Goal: Information Seeking & Learning: Find specific fact

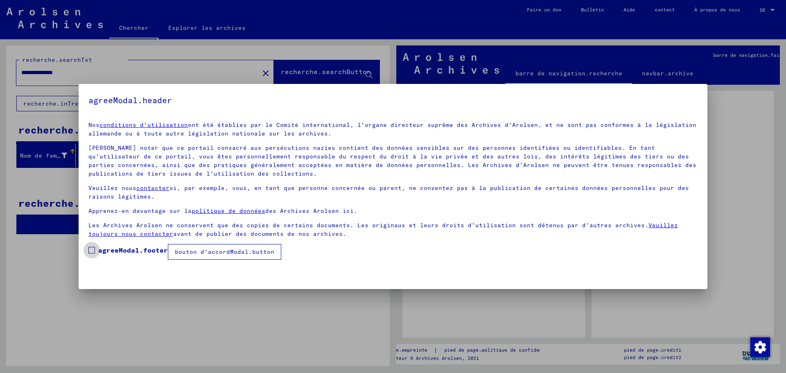
click at [92, 251] on span at bounding box center [91, 250] width 7 height 7
click at [200, 250] on font "bouton d'accordModal.button" at bounding box center [224, 251] width 99 height 7
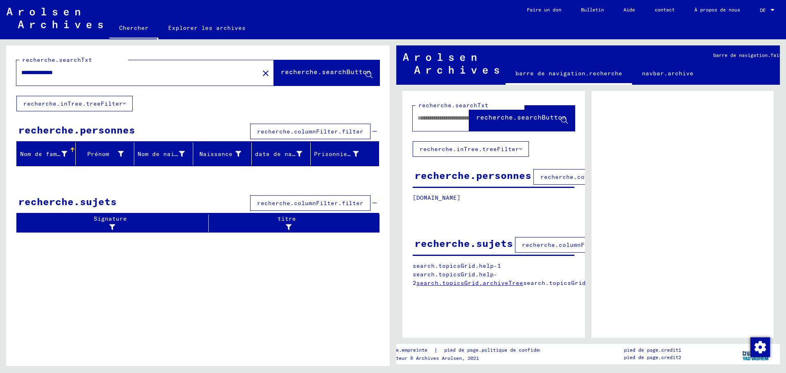
click at [34, 72] on input "**********" at bounding box center [137, 72] width 233 height 9
type input "**********"
click at [326, 73] on font "recherche.searchButton" at bounding box center [326, 72] width 90 height 8
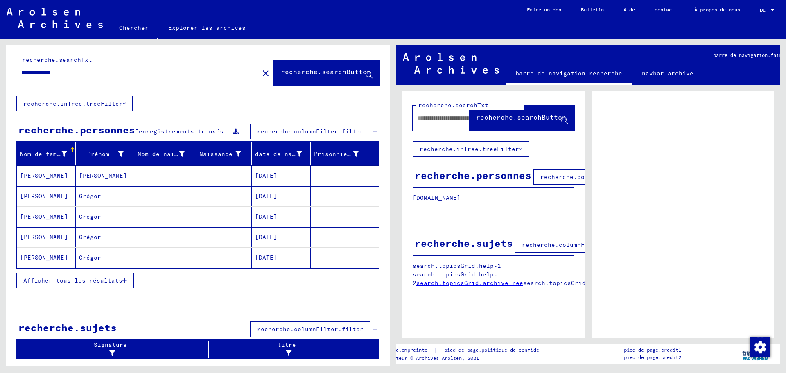
click at [97, 279] on font "Afficher tous les résultats" at bounding box center [72, 280] width 99 height 7
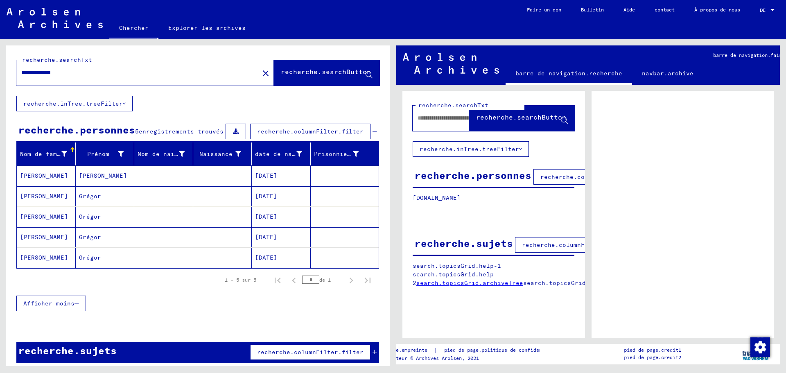
click at [91, 200] on font "Grégor" at bounding box center [90, 195] width 22 height 7
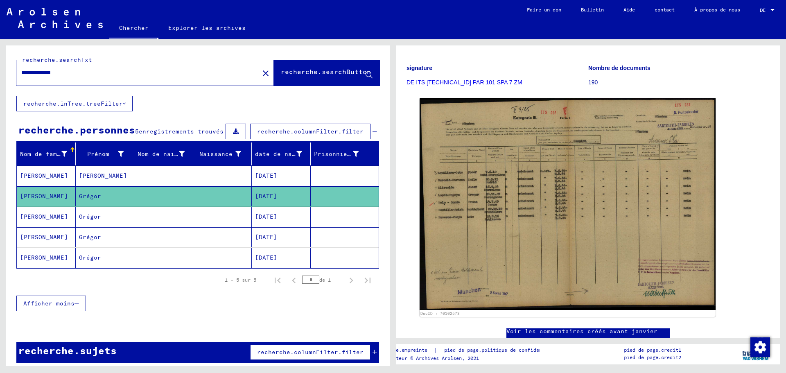
scroll to position [123, 0]
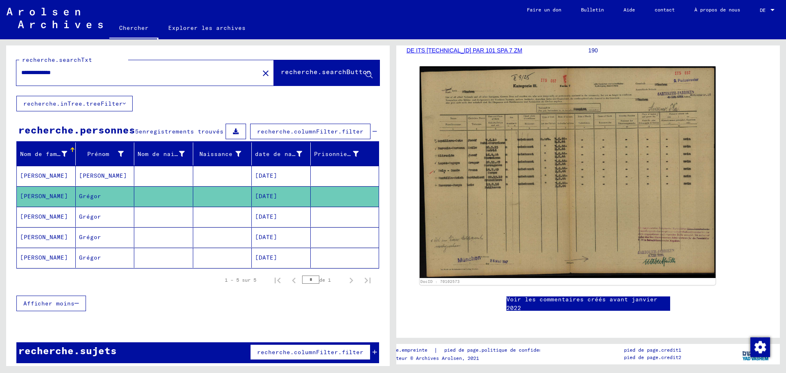
click at [86, 241] on font "Grégor" at bounding box center [90, 236] width 22 height 7
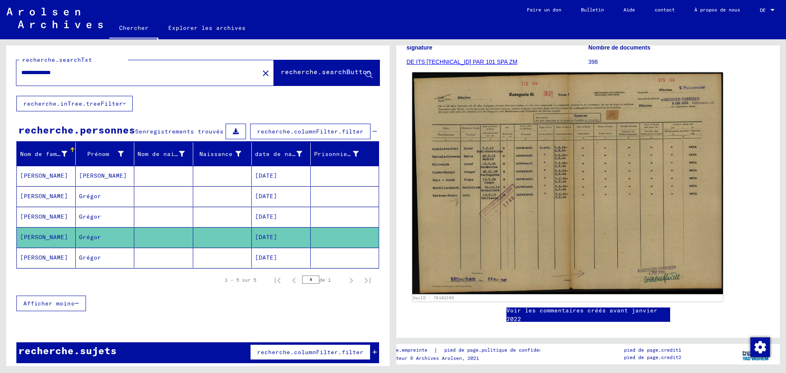
scroll to position [123, 0]
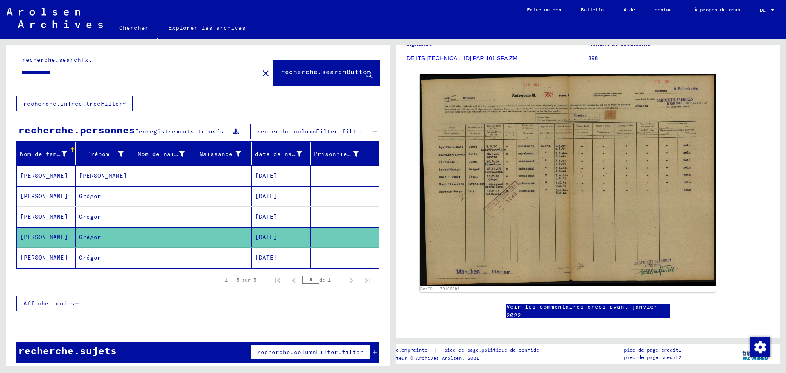
click at [260, 219] on font "[DATE]" at bounding box center [266, 216] width 22 height 7
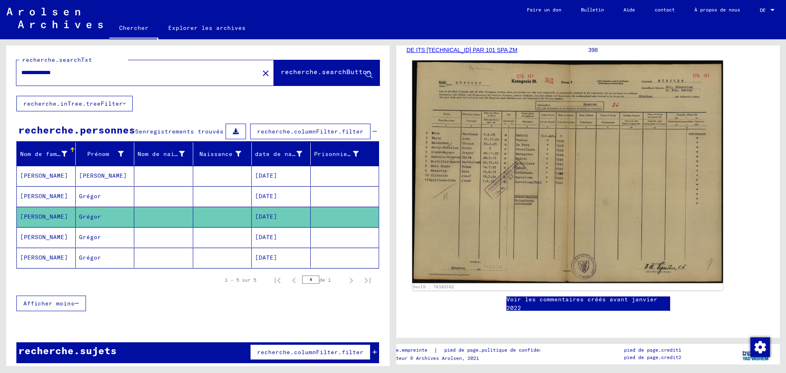
scroll to position [164, 0]
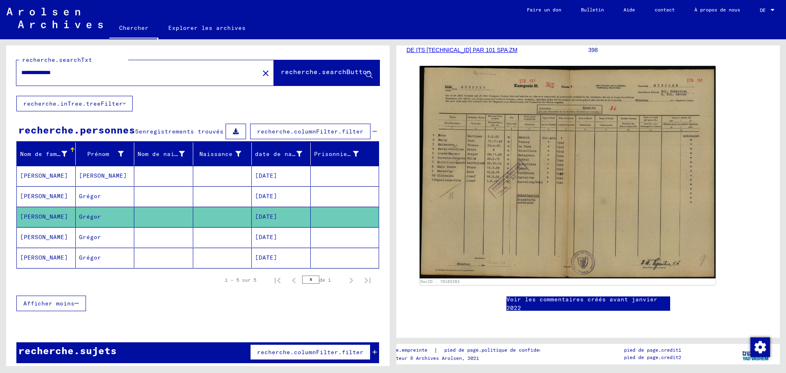
click at [255, 200] on font "[DATE]" at bounding box center [266, 195] width 22 height 7
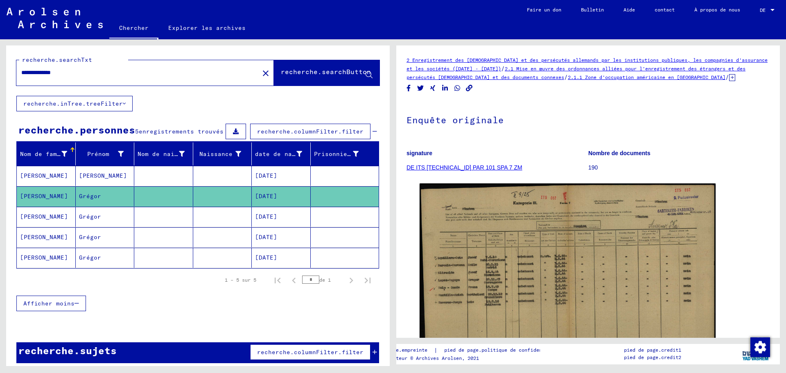
click at [269, 177] on font "[DATE]" at bounding box center [266, 175] width 22 height 7
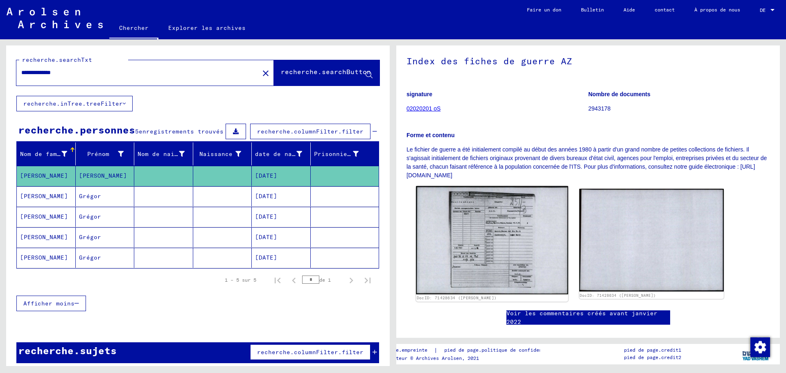
scroll to position [123, 0]
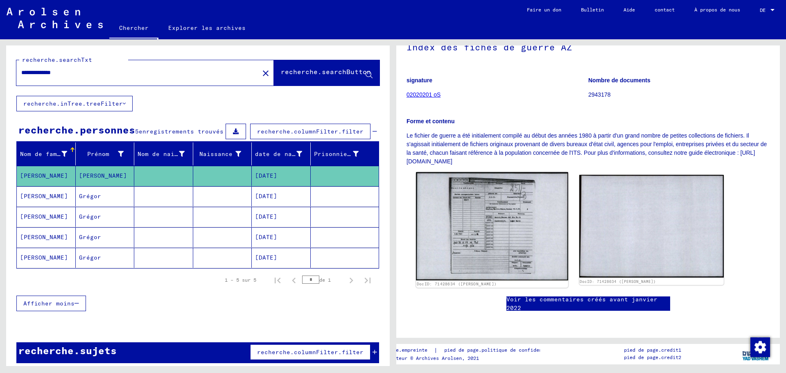
click at [486, 189] on img at bounding box center [492, 226] width 152 height 108
